Goal: Task Accomplishment & Management: Manage account settings

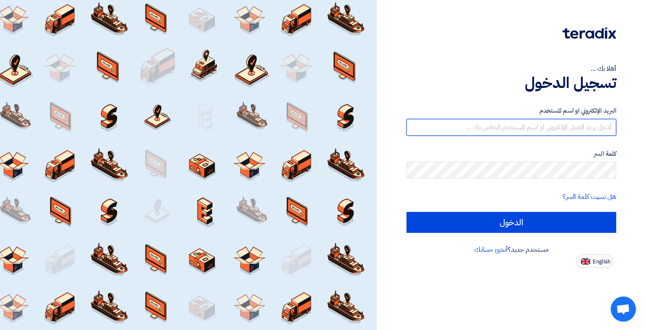
type input "[EMAIL_ADDRESS][DOMAIN_NAME]"
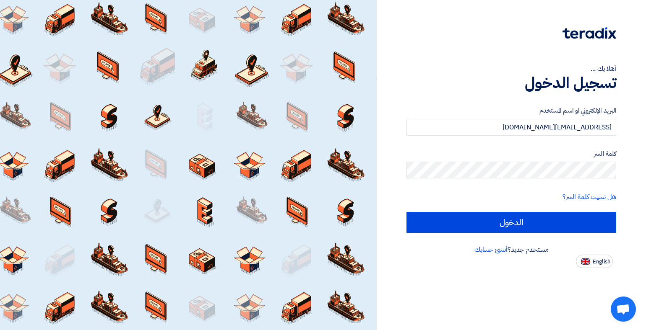
drag, startPoint x: 438, startPoint y: 108, endPoint x: 442, endPoint y: 104, distance: 5.4
click at [442, 104] on div "البريد الإلكتروني او اسم المستخدم [EMAIL_ADDRESS][DOMAIN_NAME] كلمة السر هل نسي…" at bounding box center [511, 169] width 210 height 151
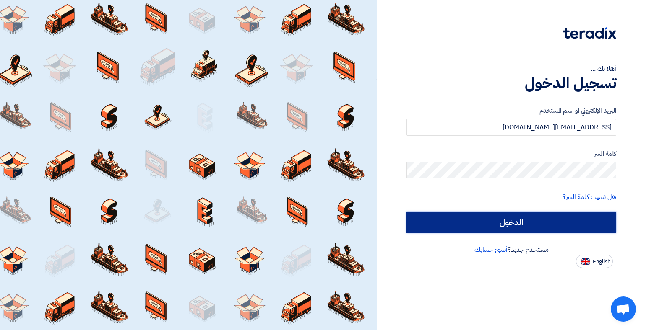
click at [514, 224] on input "الدخول" at bounding box center [511, 222] width 210 height 21
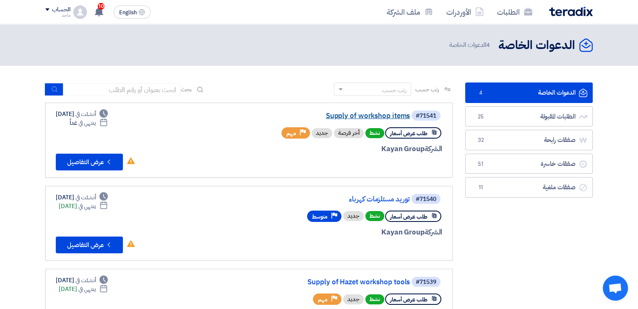
click at [401, 113] on link "Supply of workshop items" at bounding box center [326, 116] width 168 height 8
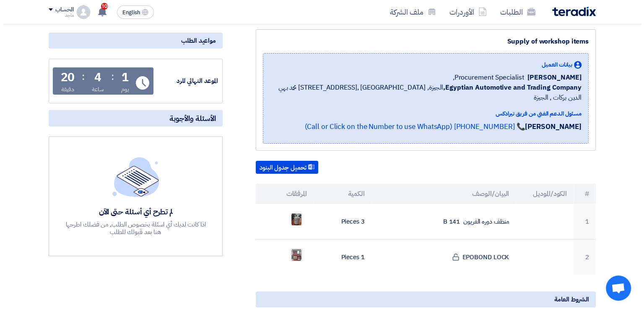
scroll to position [102, 0]
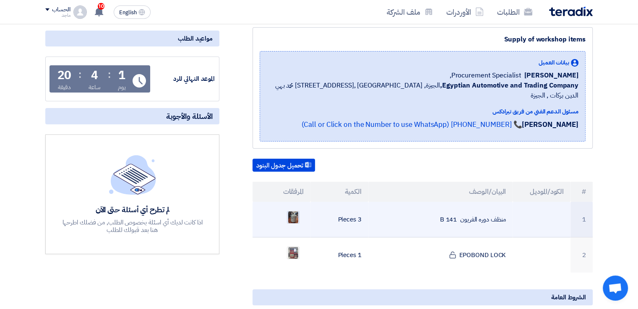
click at [293, 210] on img at bounding box center [293, 217] width 12 height 15
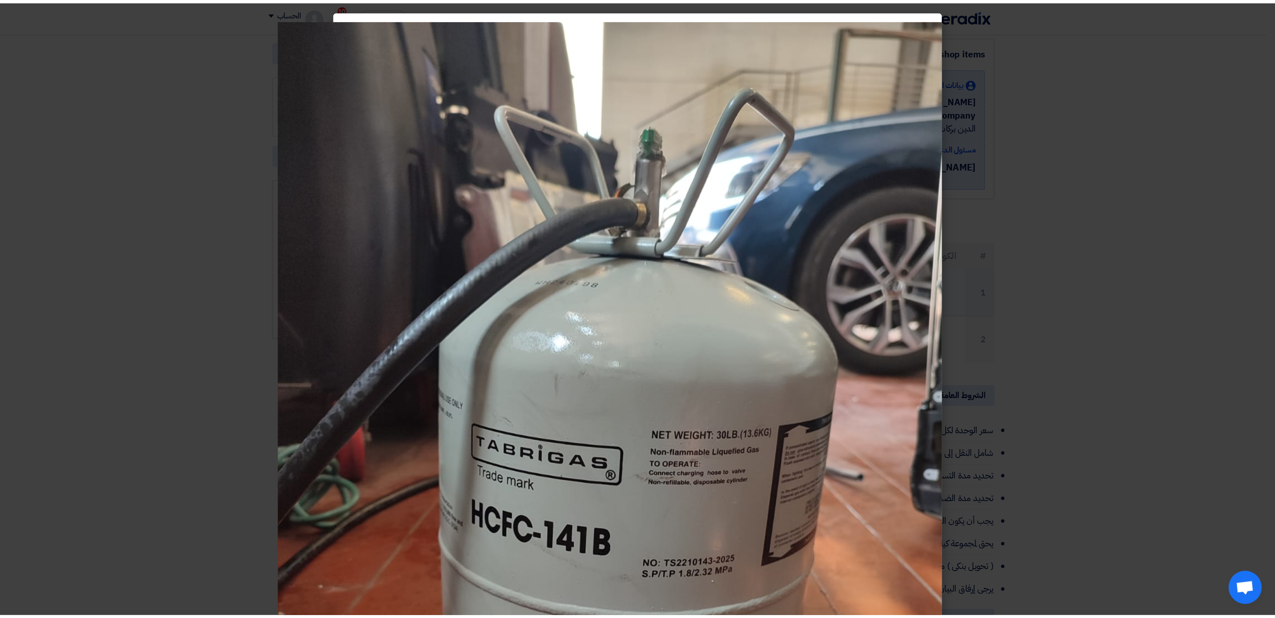
scroll to position [102, 0]
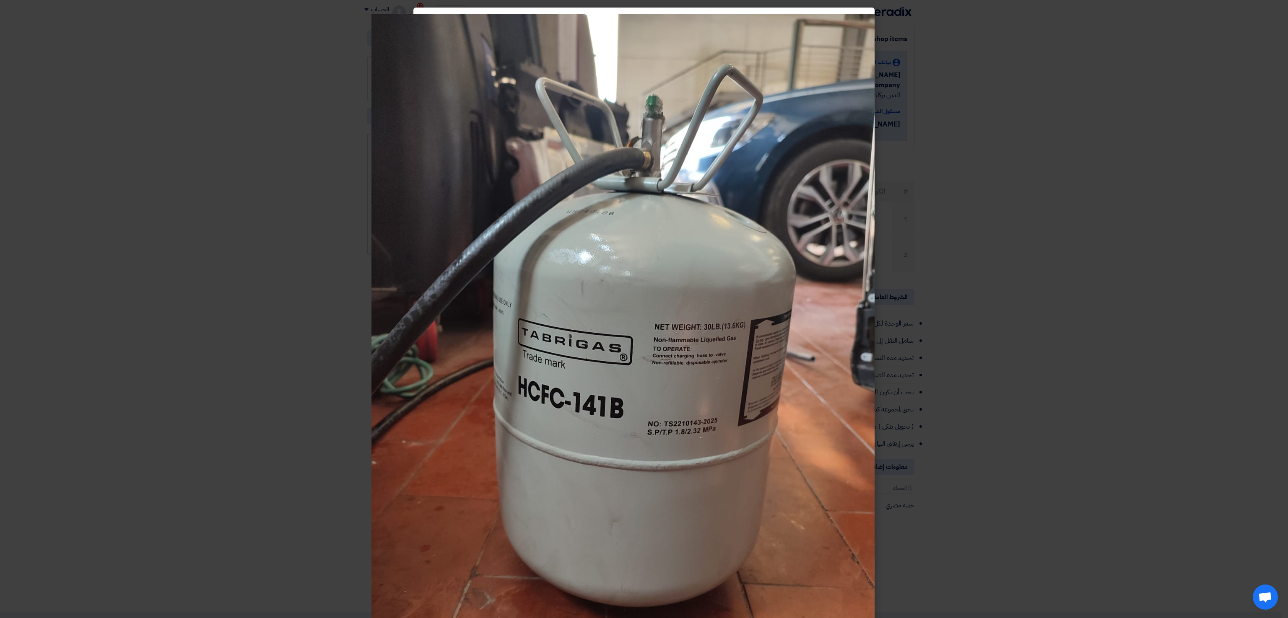
click at [195, 267] on modal-container at bounding box center [644, 309] width 1288 height 618
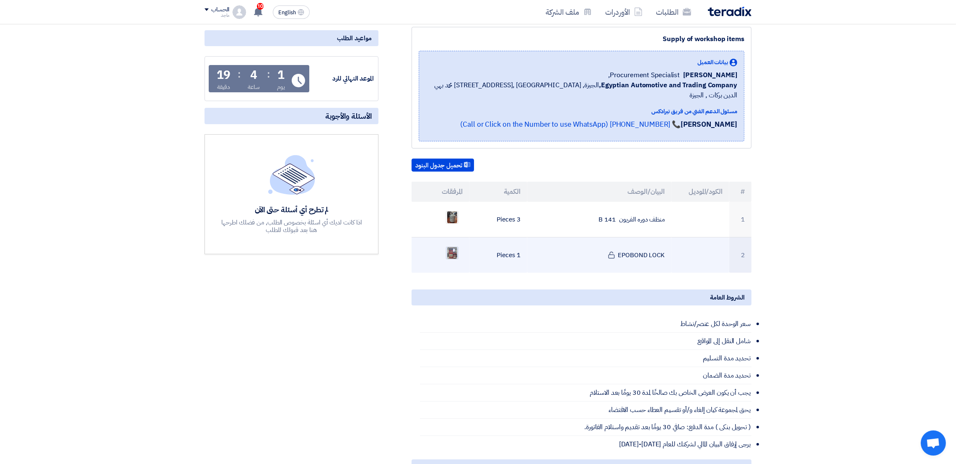
click at [453, 245] on img at bounding box center [453, 252] width 12 height 15
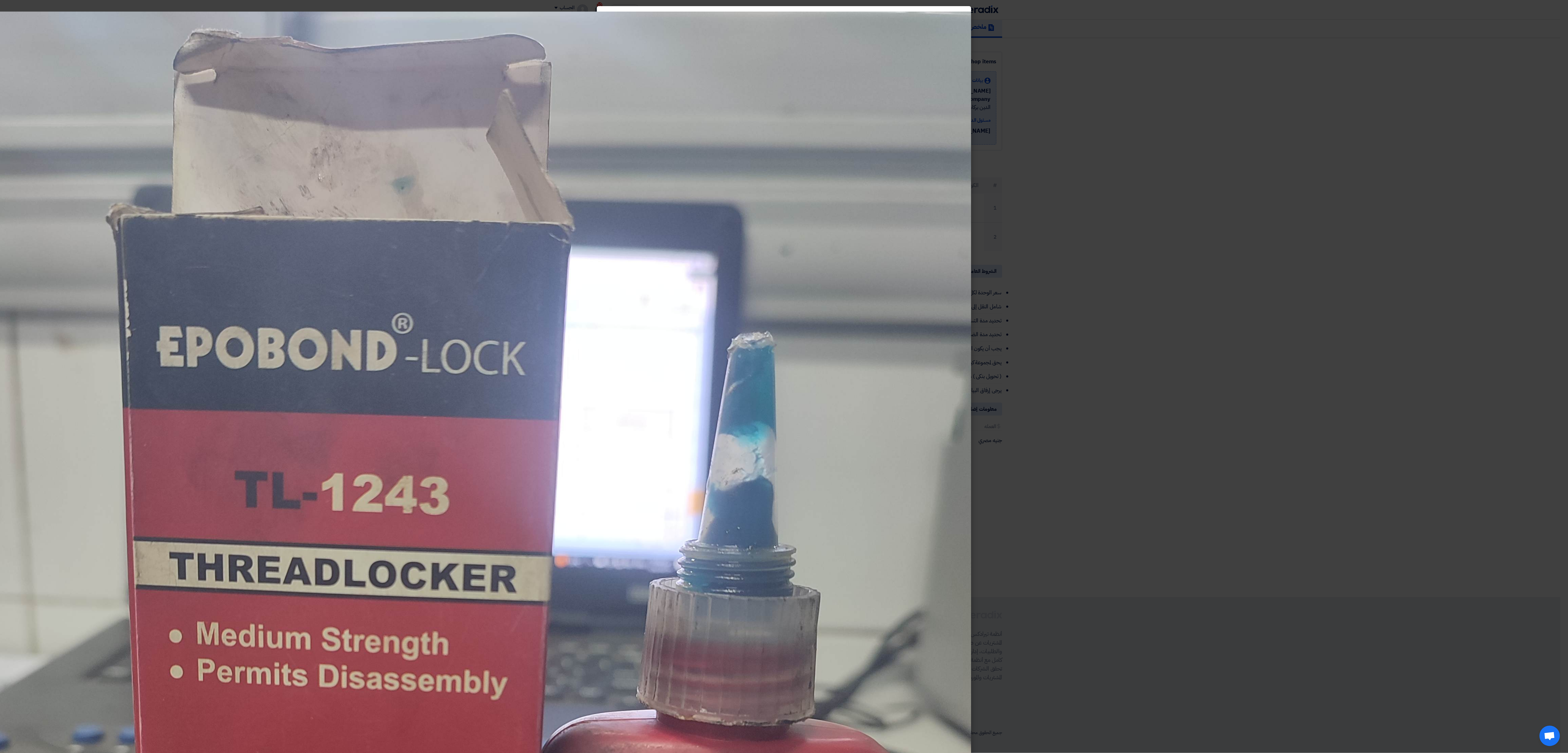
scroll to position [40, 0]
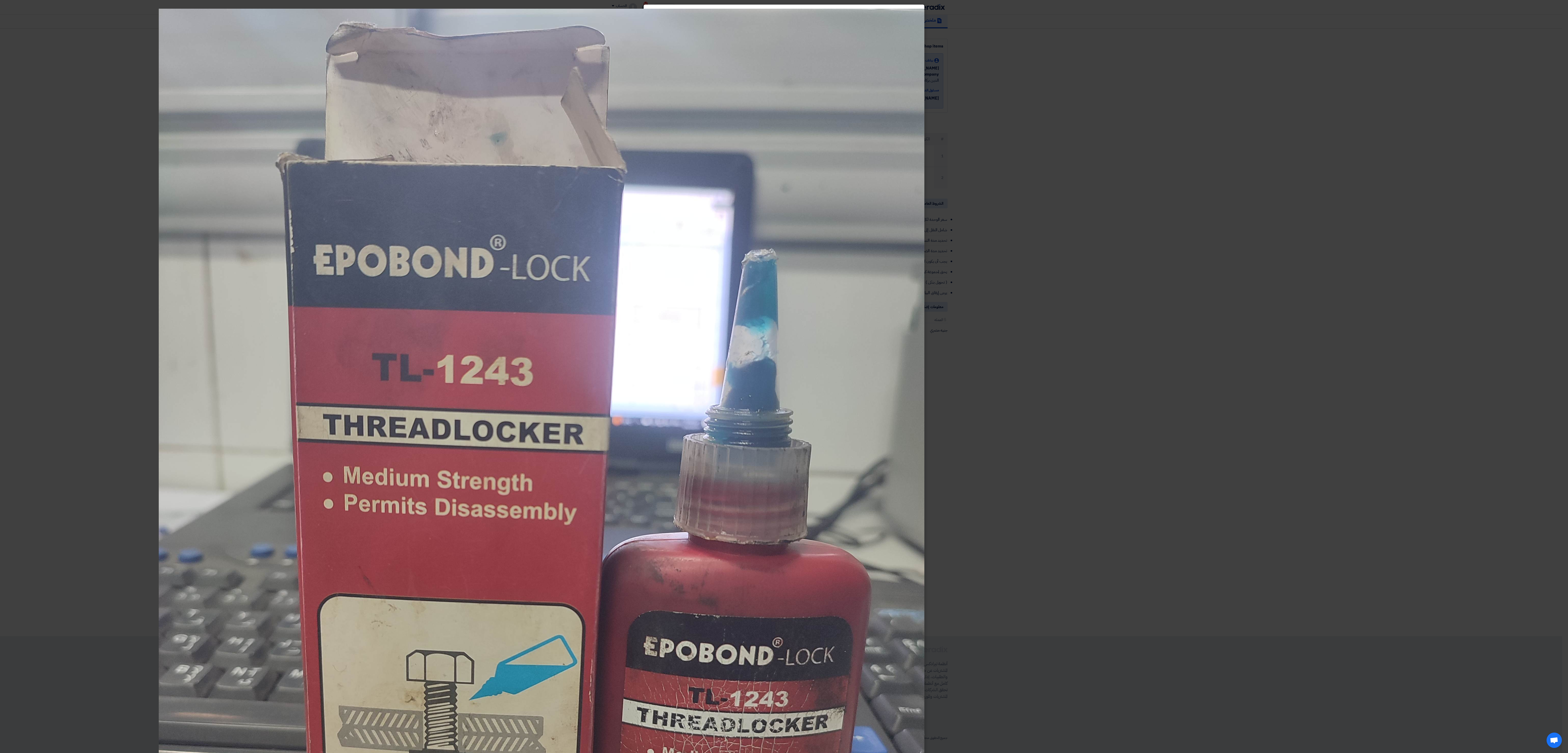
click at [393, 201] on img at bounding box center [542, 519] width 766 height 1021
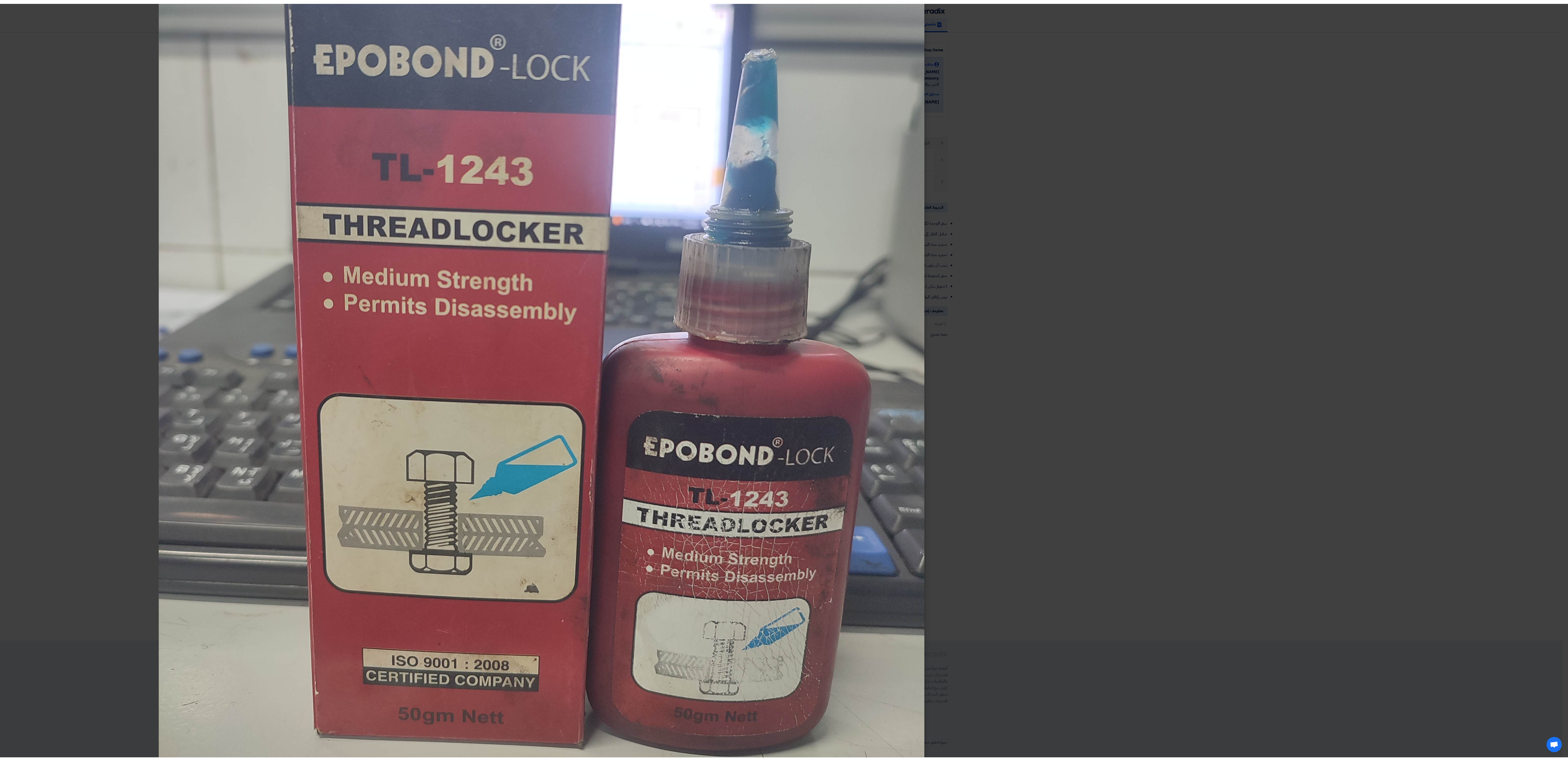
scroll to position [288, 0]
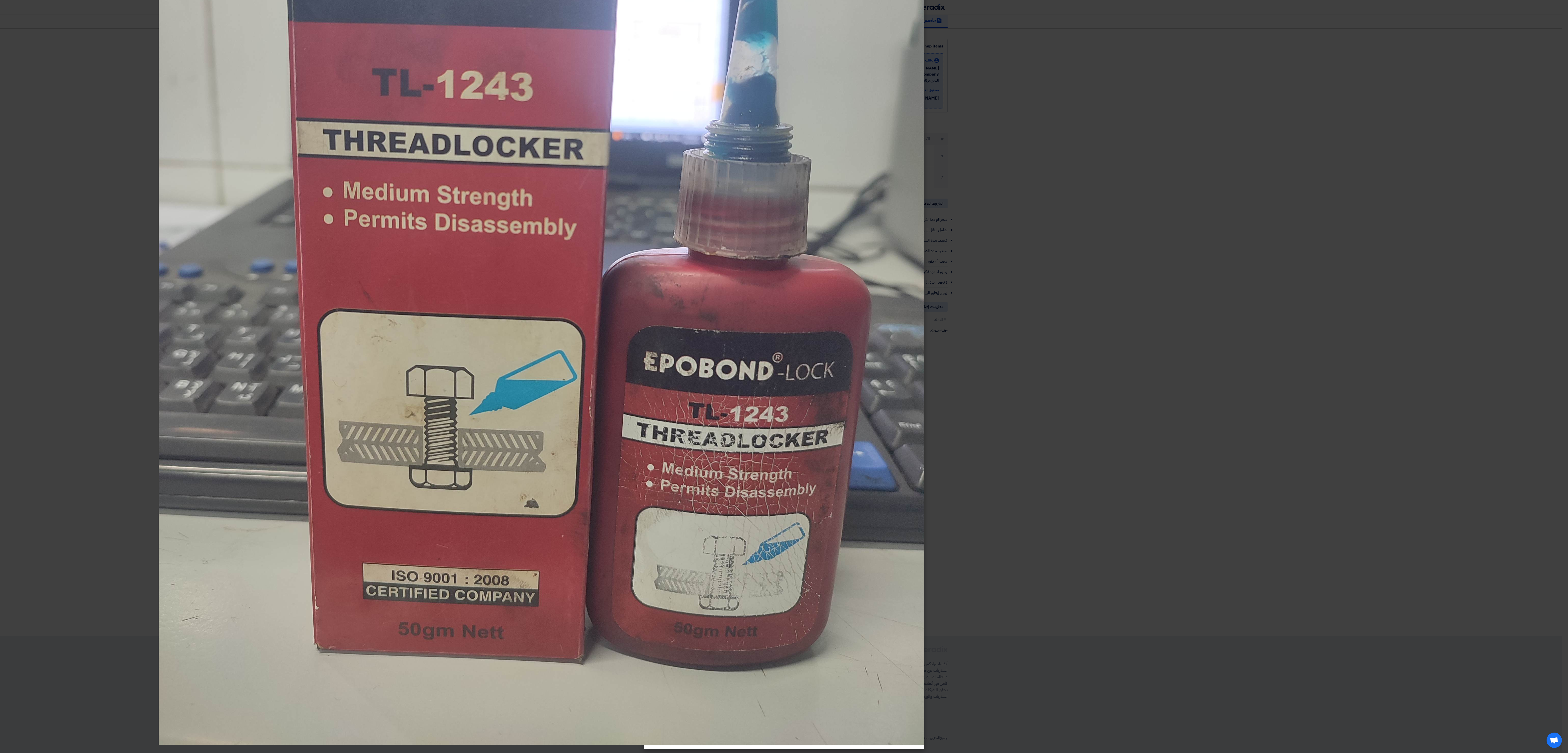
click at [127, 201] on modal-container at bounding box center [784, 376] width 1568 height 753
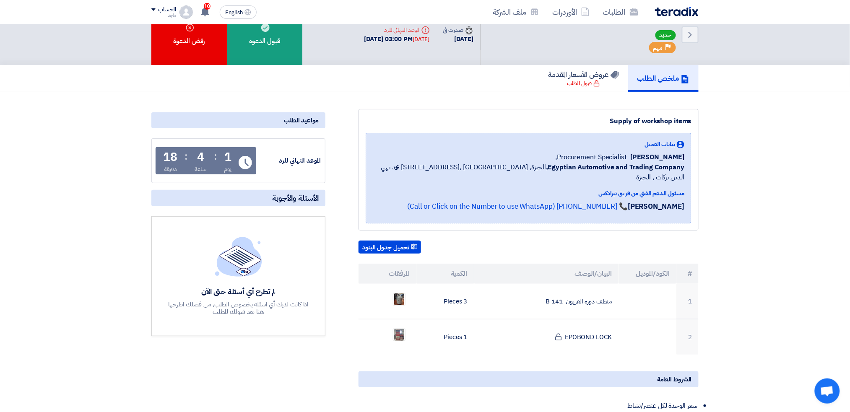
scroll to position [0, 0]
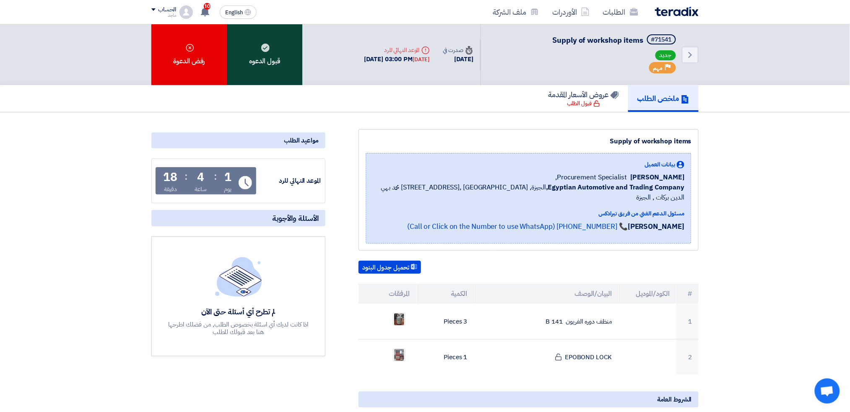
click at [285, 46] on div "قبول الدعوه" at bounding box center [264, 54] width 75 height 61
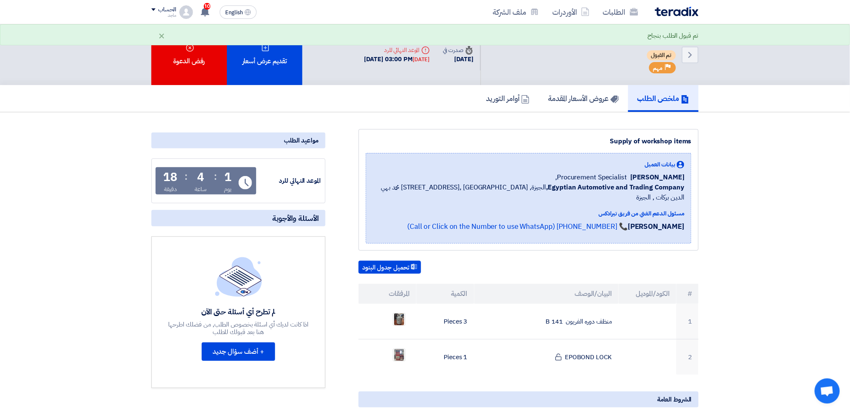
drag, startPoint x: 285, startPoint y: 47, endPoint x: 210, endPoint y: 84, distance: 84.2
click at [210, 84] on div "Back #71541 Supply of workshop items تم القبول Priority مهم Time صدرت في 23 Sep…" at bounding box center [425, 369] width 850 height 690
click at [206, 8] on span "10" at bounding box center [207, 6] width 7 height 7
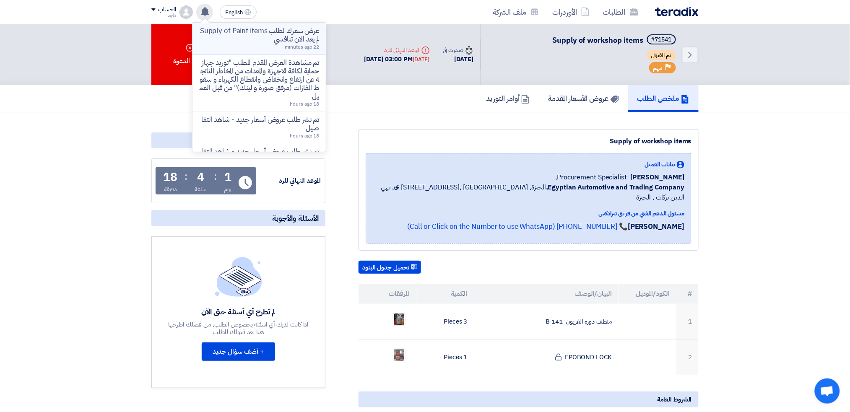
click at [236, 35] on p "عرض سعرك لطلب Supply of Paint items لم يعد الان تنافسي" at bounding box center [259, 35] width 120 height 17
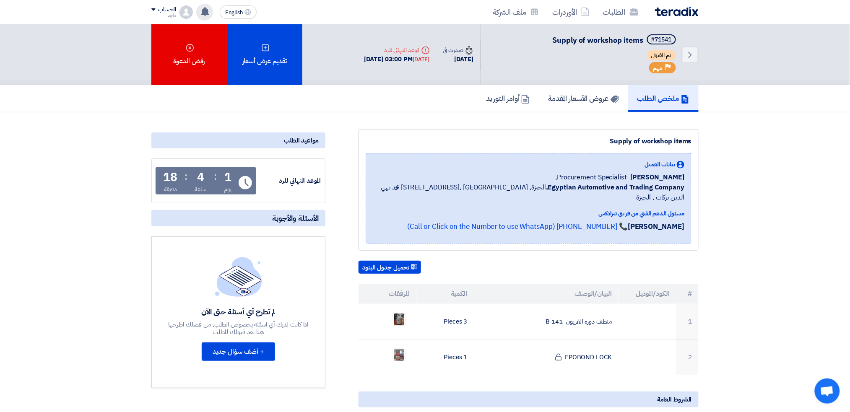
click at [208, 15] on icon at bounding box center [204, 11] width 9 height 9
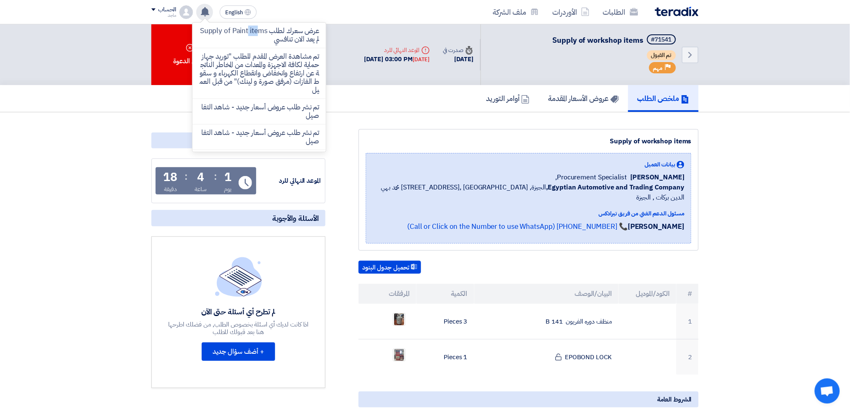
click at [208, 15] on icon at bounding box center [204, 11] width 9 height 9
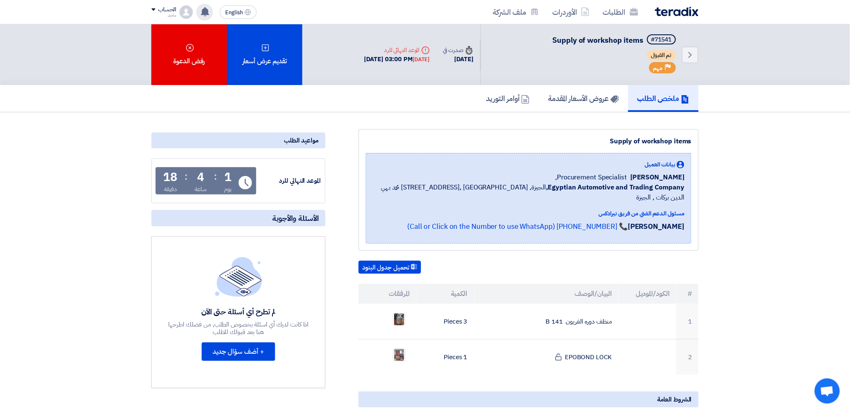
click at [208, 15] on icon at bounding box center [204, 11] width 9 height 9
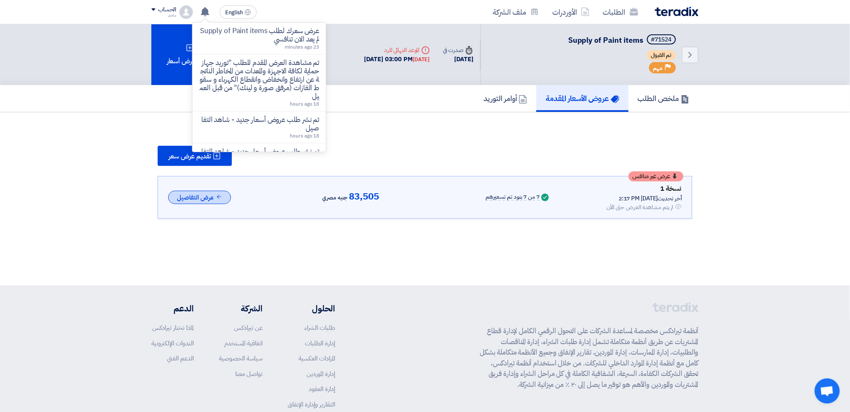
click at [216, 192] on button "عرض التفاصيل" at bounding box center [199, 198] width 63 height 14
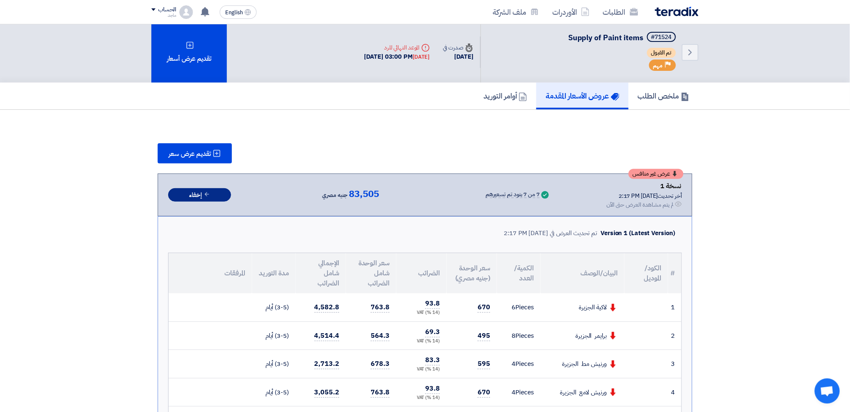
scroll to position [1, 0]
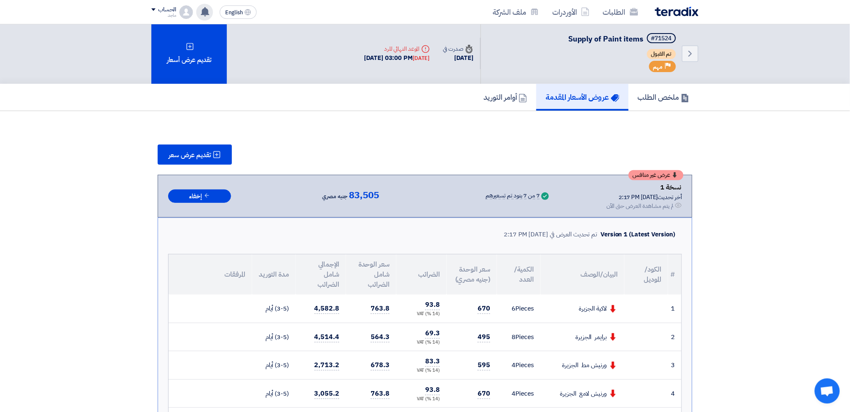
click at [203, 12] on use at bounding box center [205, 11] width 8 height 9
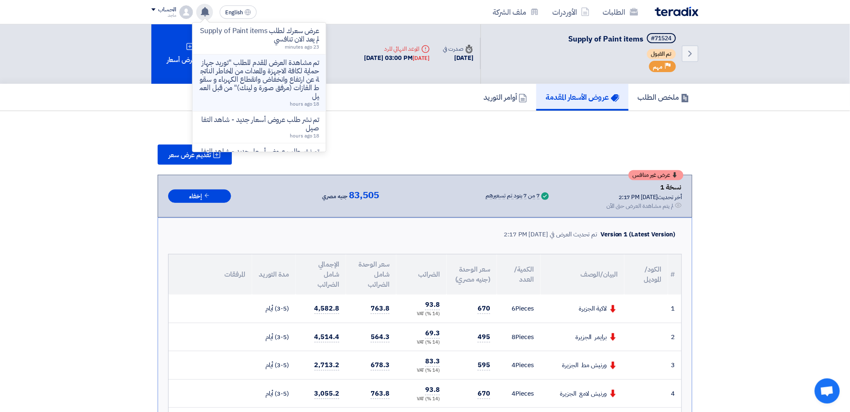
click at [244, 87] on p "تم مشاهدة العرض المقدم للطلب "توريد جهاز حماية لكافة الاجهزة والمعدات من المخاط…" at bounding box center [259, 80] width 120 height 42
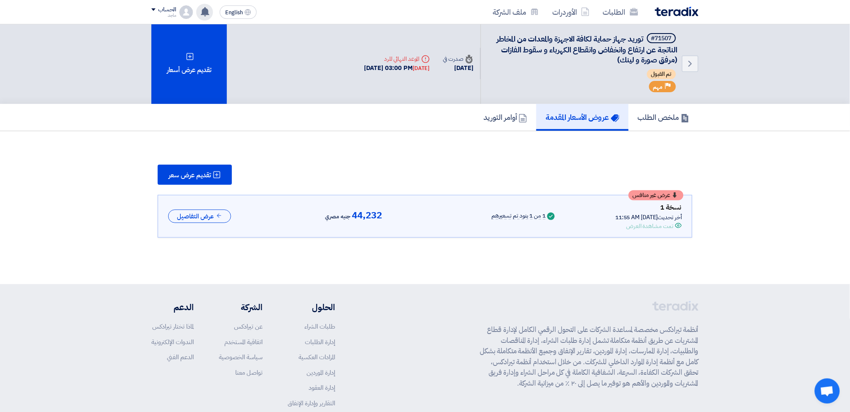
scroll to position [9, 0]
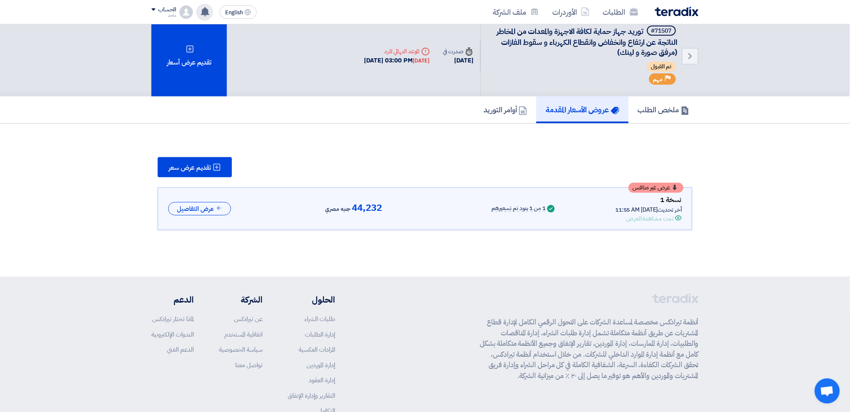
click at [205, 10] on use at bounding box center [205, 11] width 8 height 9
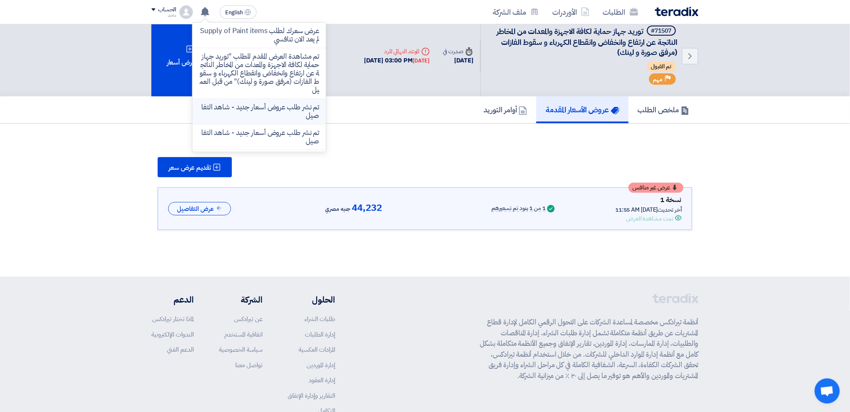
click at [242, 103] on p "تم نشر طلب عروض أسعار جديد - شاهد التفاصيل" at bounding box center [259, 111] width 120 height 17
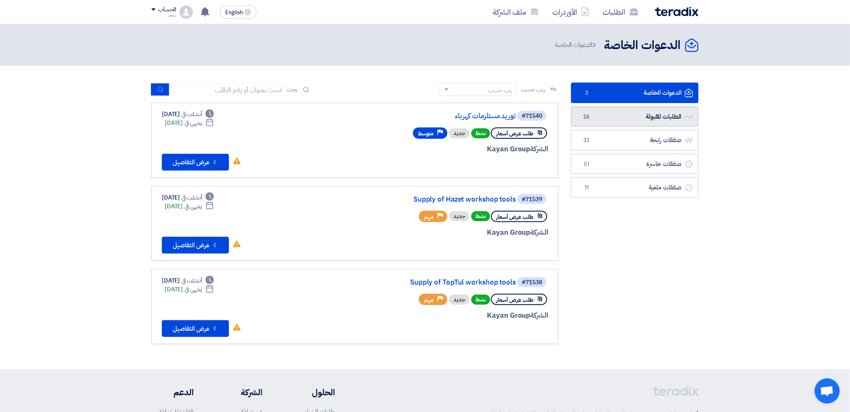
click at [592, 112] on link "الطلبات المقبولة الطلبات المقبولة 26" at bounding box center [634, 116] width 127 height 21
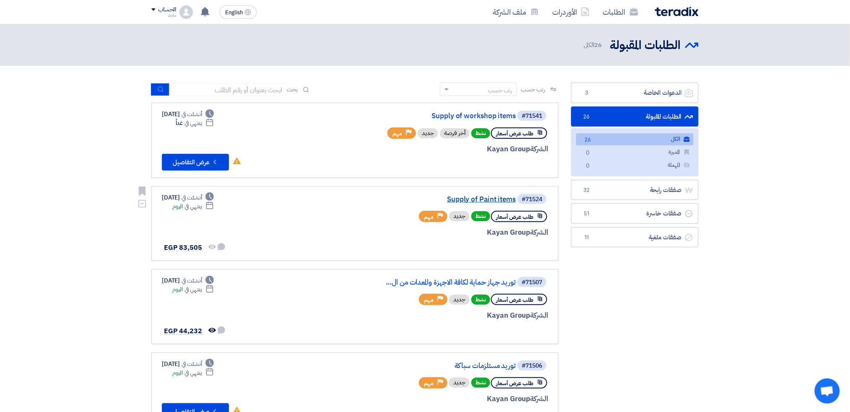
click at [497, 196] on link "Supply of Paint items" at bounding box center [432, 200] width 168 height 8
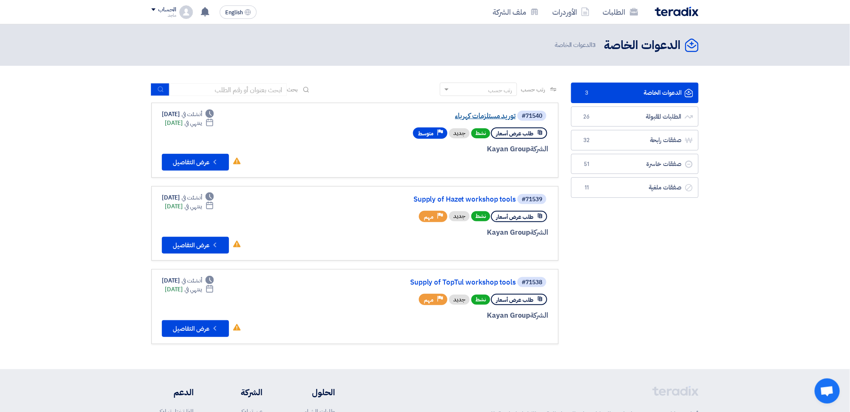
click at [481, 117] on link "توريد مستلزمات كهرباء" at bounding box center [432, 116] width 168 height 8
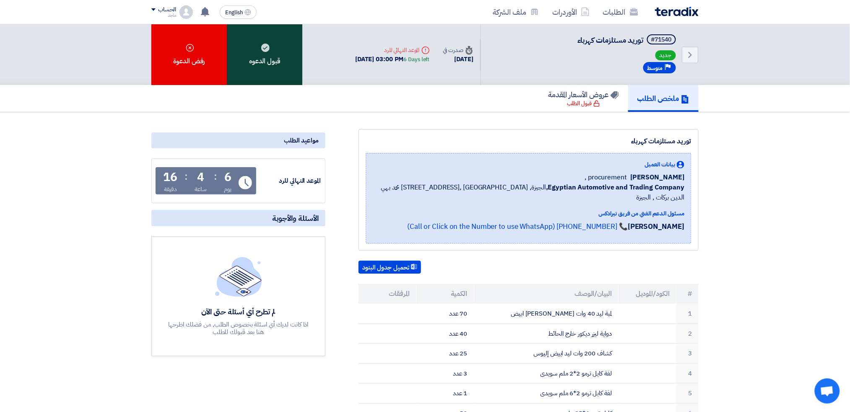
click at [280, 59] on div "قبول الدعوه" at bounding box center [264, 54] width 75 height 61
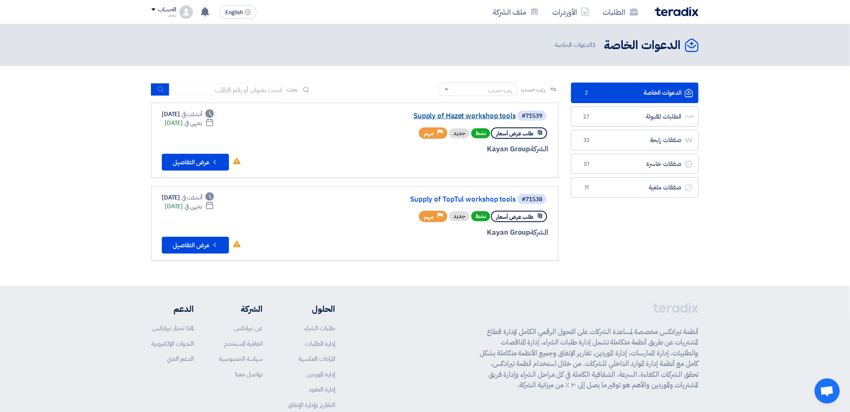
click at [447, 115] on link "Supply of Hazet workshop tools" at bounding box center [432, 116] width 168 height 8
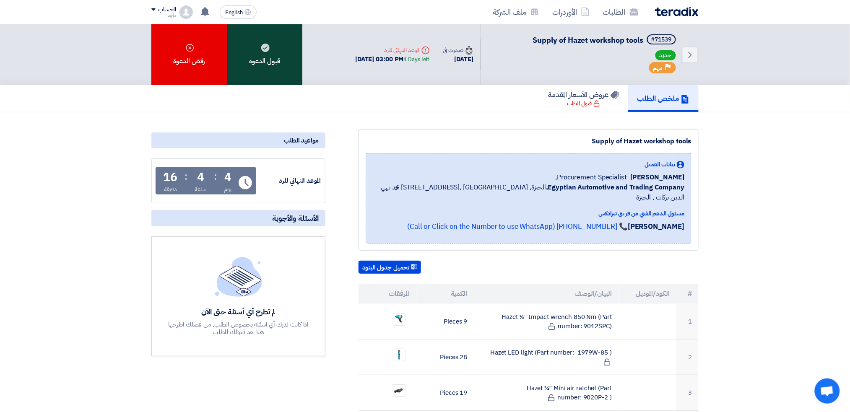
click at [257, 57] on div "قبول الدعوه" at bounding box center [264, 54] width 75 height 61
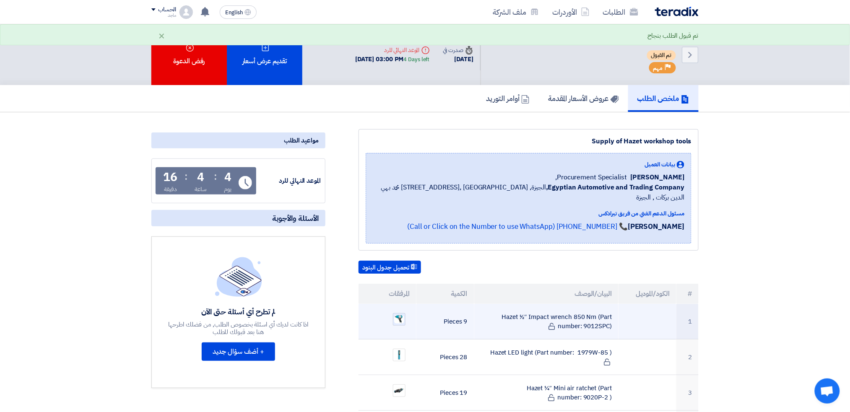
click at [397, 314] on img at bounding box center [399, 319] width 12 height 10
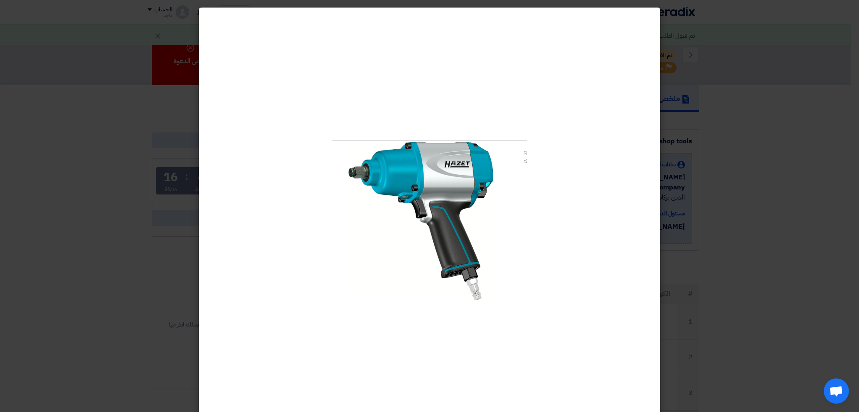
click at [172, 273] on modal-container at bounding box center [429, 206] width 859 height 412
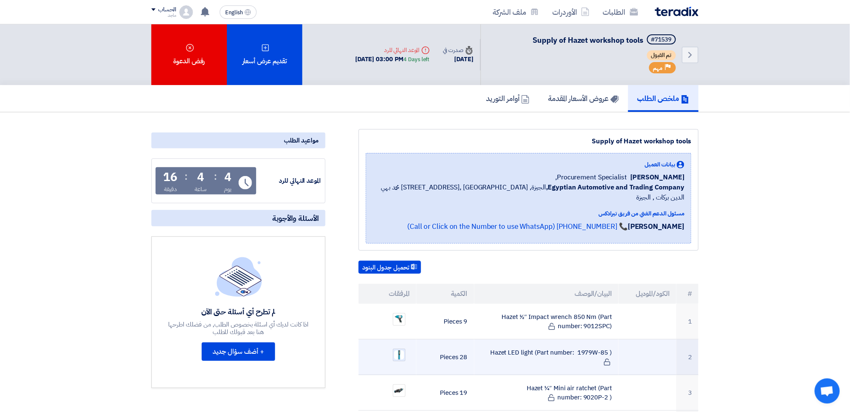
click at [398, 350] on img at bounding box center [399, 355] width 12 height 11
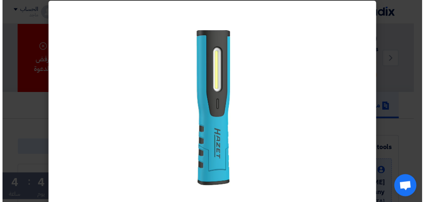
scroll to position [7, 0]
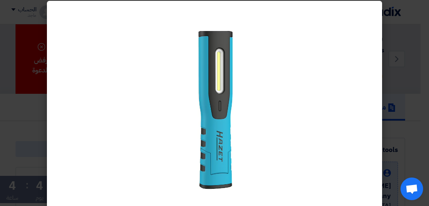
click at [409, 89] on modal-container at bounding box center [214, 103] width 429 height 206
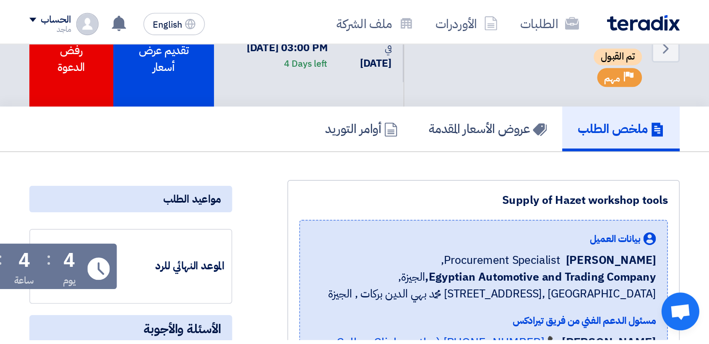
scroll to position [0, 0]
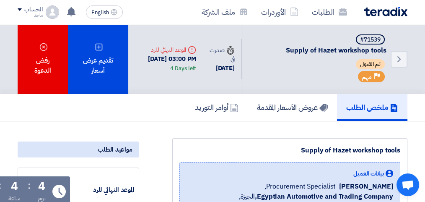
click at [237, 156] on div "Supply of Hazet workshop tools بيانات العميل Fady Mahmoud Procurement Specialis…" at bounding box center [289, 204] width 235 height 132
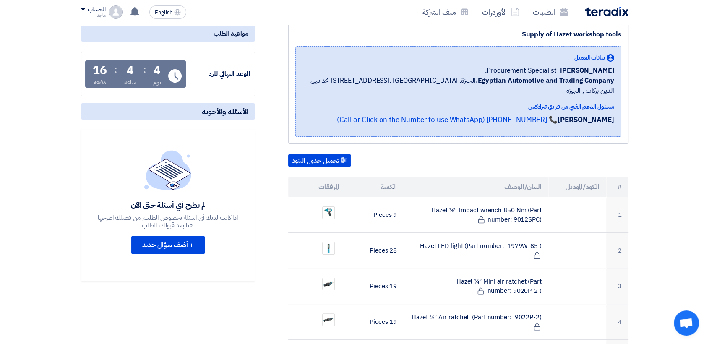
scroll to position [125, 0]
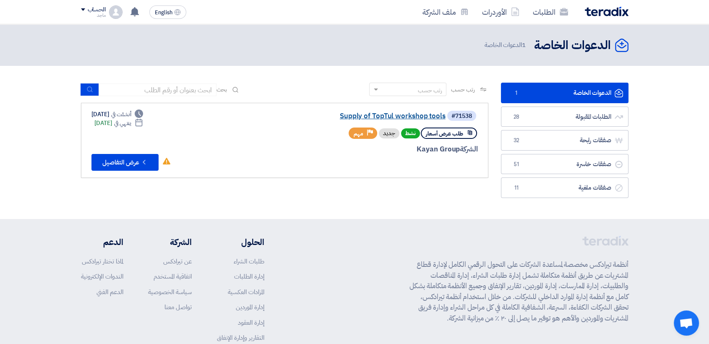
click at [405, 114] on link "Supply of TopTul workshop tools" at bounding box center [362, 116] width 168 height 8
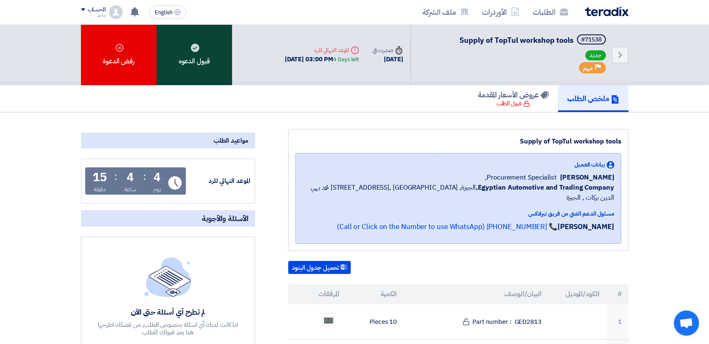
click at [215, 73] on div "قبول الدعوه" at bounding box center [193, 54] width 75 height 61
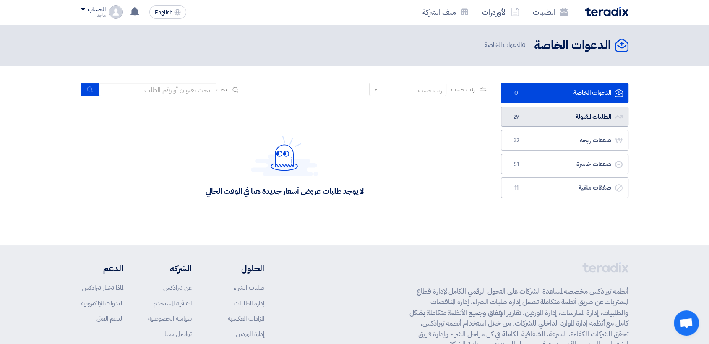
click at [589, 113] on link "الطلبات المقبولة الطلبات المقبولة 29" at bounding box center [564, 116] width 127 height 21
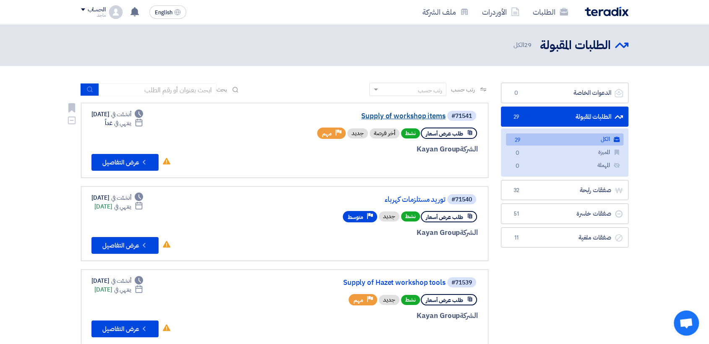
click at [424, 113] on link "Supply of workshop items" at bounding box center [362, 116] width 168 height 8
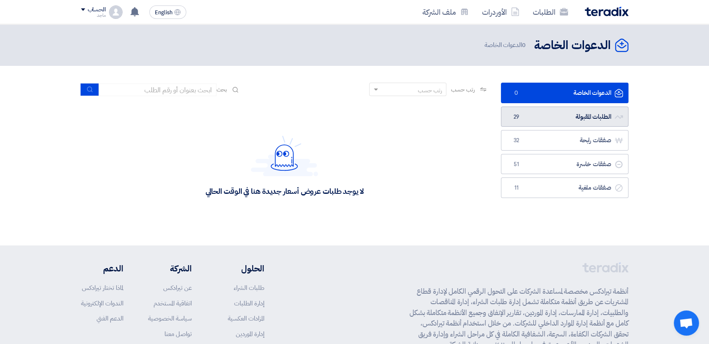
click at [533, 111] on link "الطلبات المقبولة الطلبات المقبولة 29" at bounding box center [564, 116] width 127 height 21
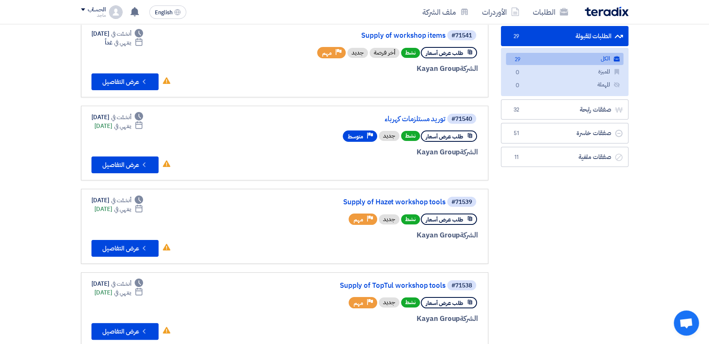
scroll to position [101, 0]
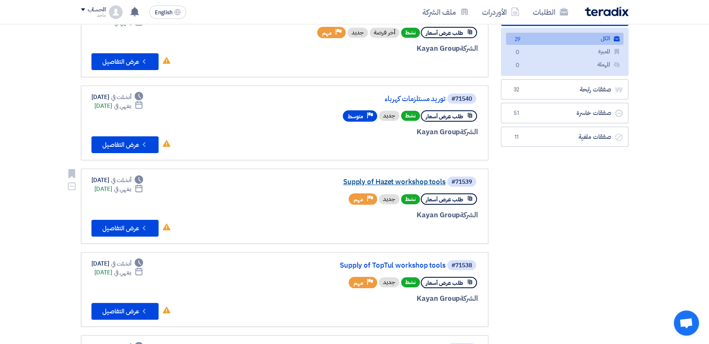
click at [406, 180] on link "Supply of Hazet workshop tools" at bounding box center [362, 182] width 168 height 8
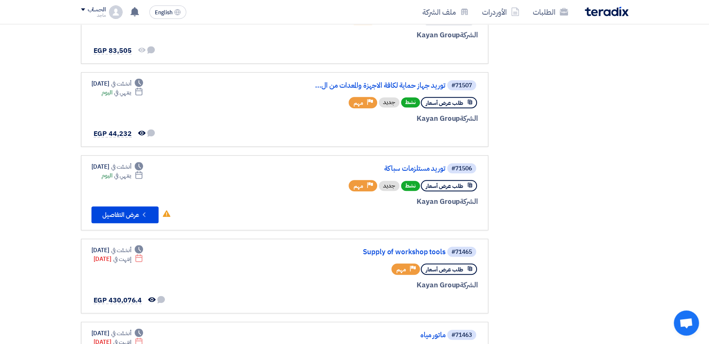
scroll to position [451, 0]
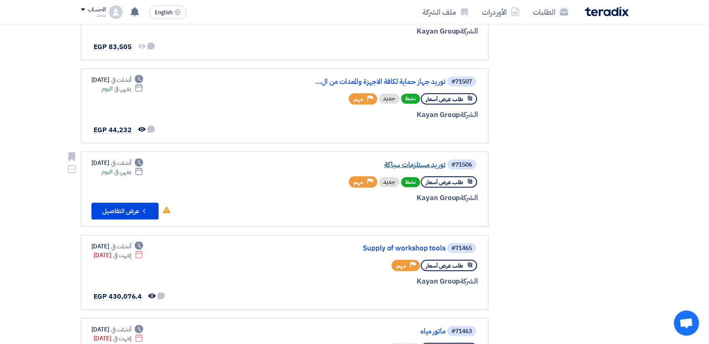
click at [435, 163] on link "توريد مستلزمات سباكة" at bounding box center [362, 165] width 168 height 8
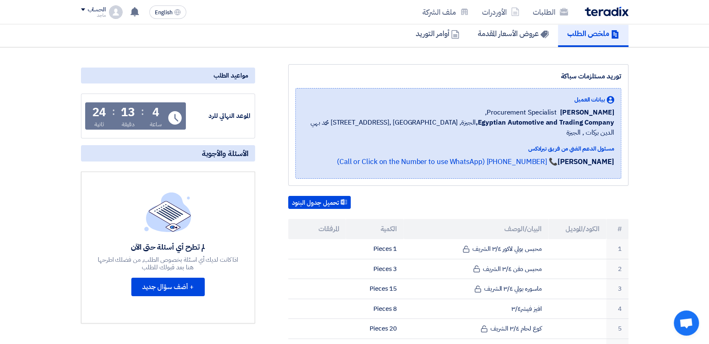
scroll to position [21, 0]
